Goal: Find specific page/section: Find specific page/section

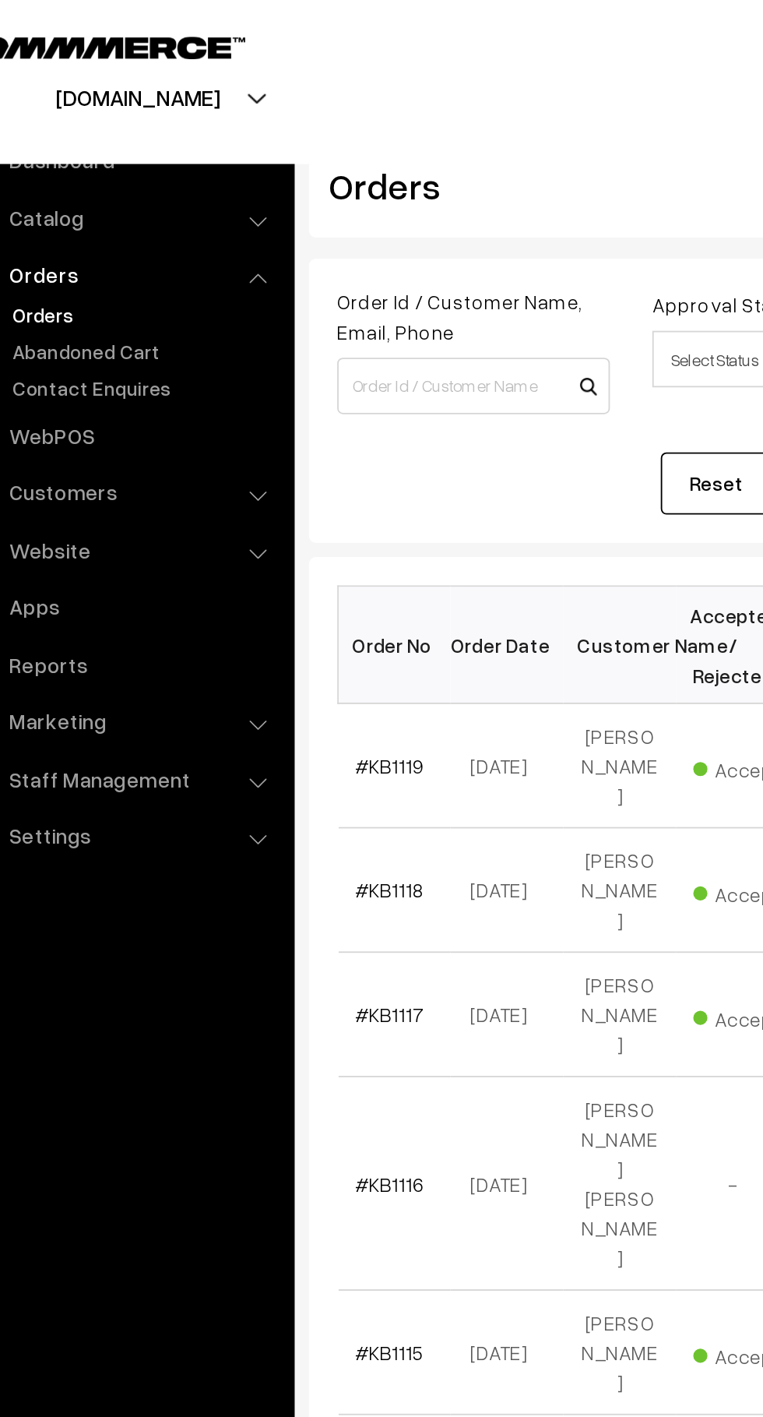
click at [80, 195] on link "Abandoned Cart" at bounding box center [128, 193] width 154 height 16
